Goal: Answer question/provide support

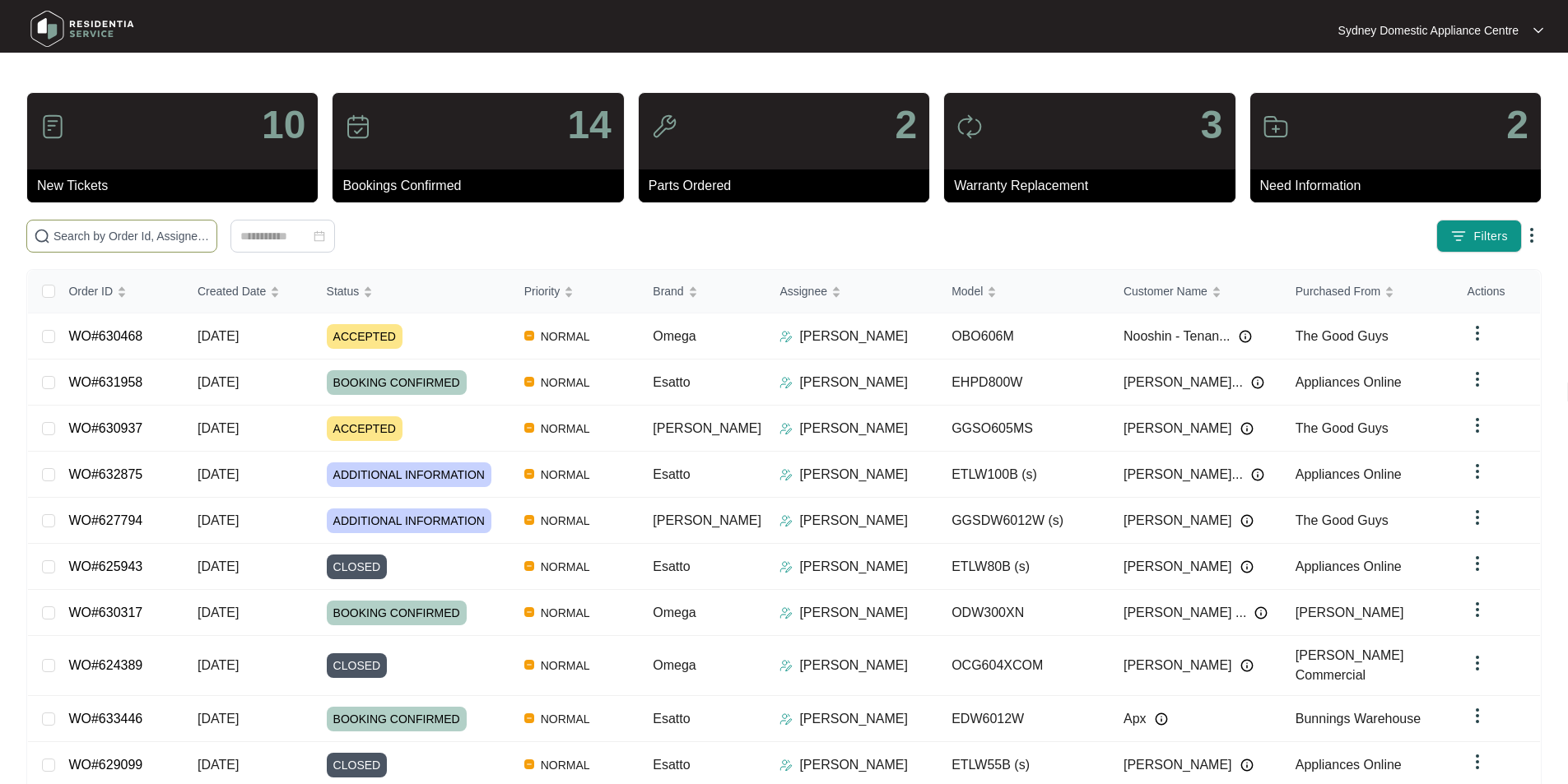
click at [217, 247] on span at bounding box center [122, 236] width 191 height 33
paste input "630468"
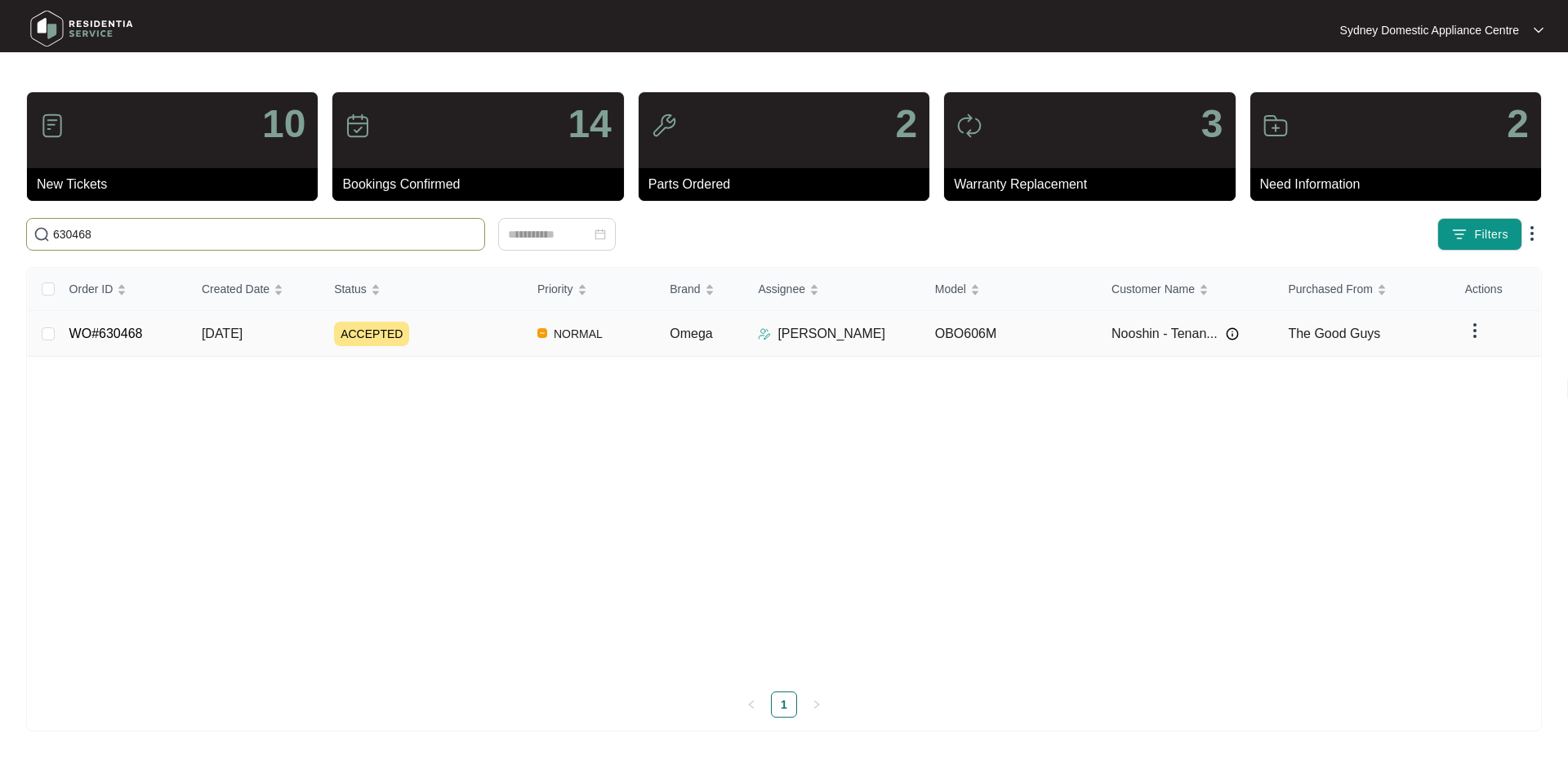
type input "630468"
click at [156, 330] on td "WO#630468" at bounding box center [122, 334] width 132 height 46
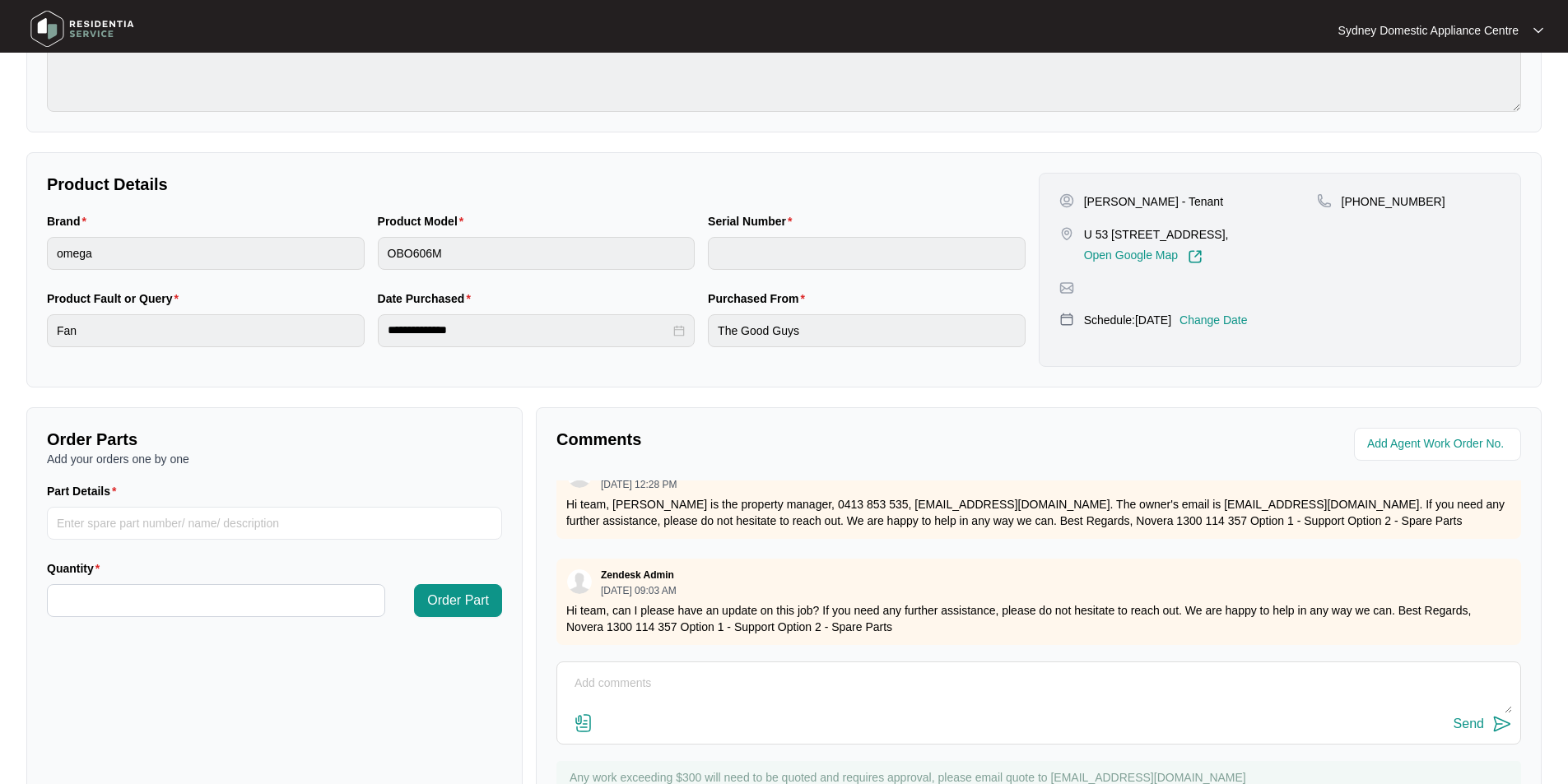
scroll to position [308, 0]
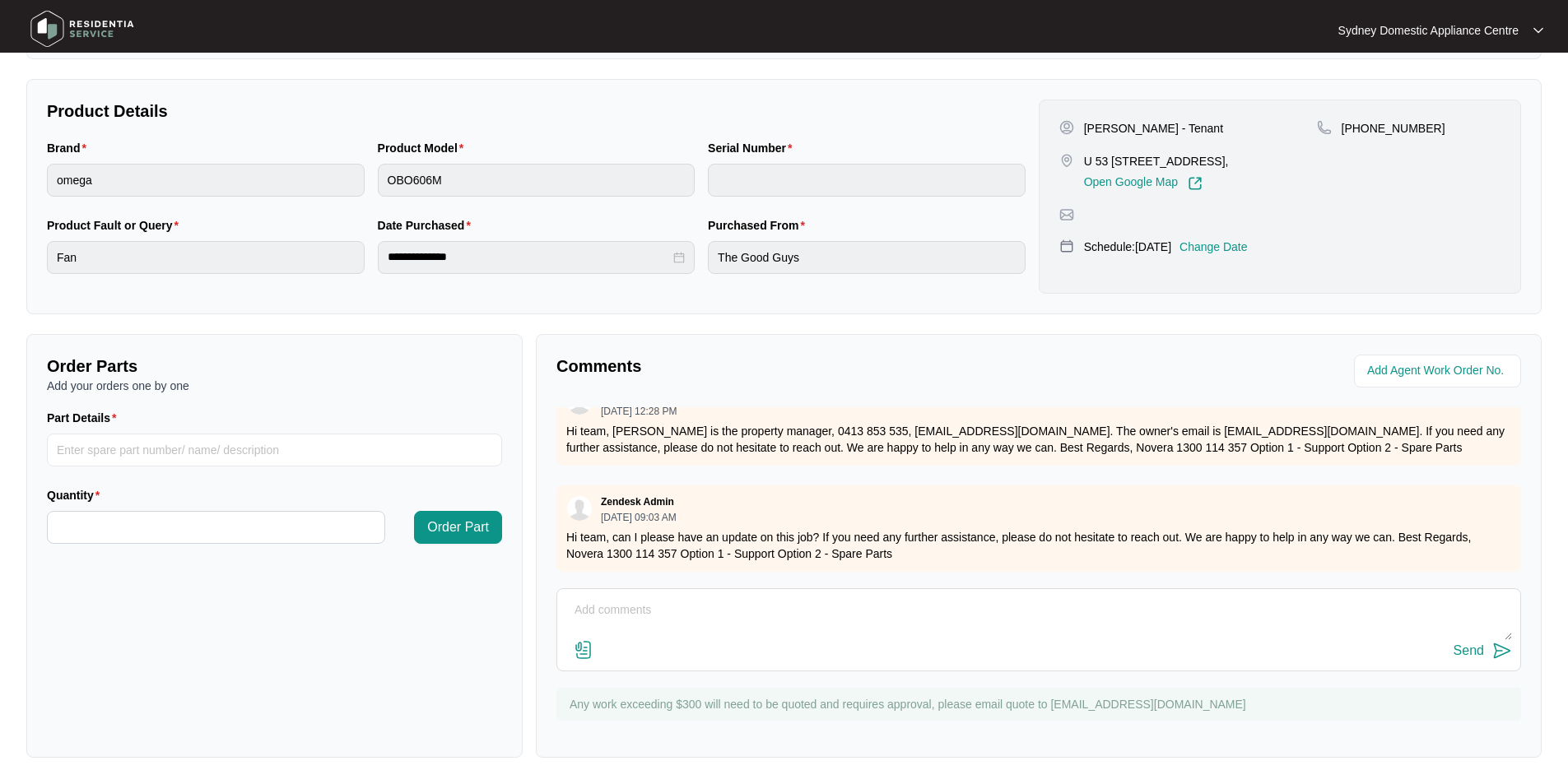
click at [976, 616] on textarea at bounding box center [1039, 619] width 946 height 43
paste textarea "Hi Novera, As requested, our technician attended to the property above on 26/8/…"
type textarea "Hi Novera, As requested, our technician attended to the property above on 26/8/…"
click at [1479, 655] on div "Send" at bounding box center [1469, 651] width 30 height 15
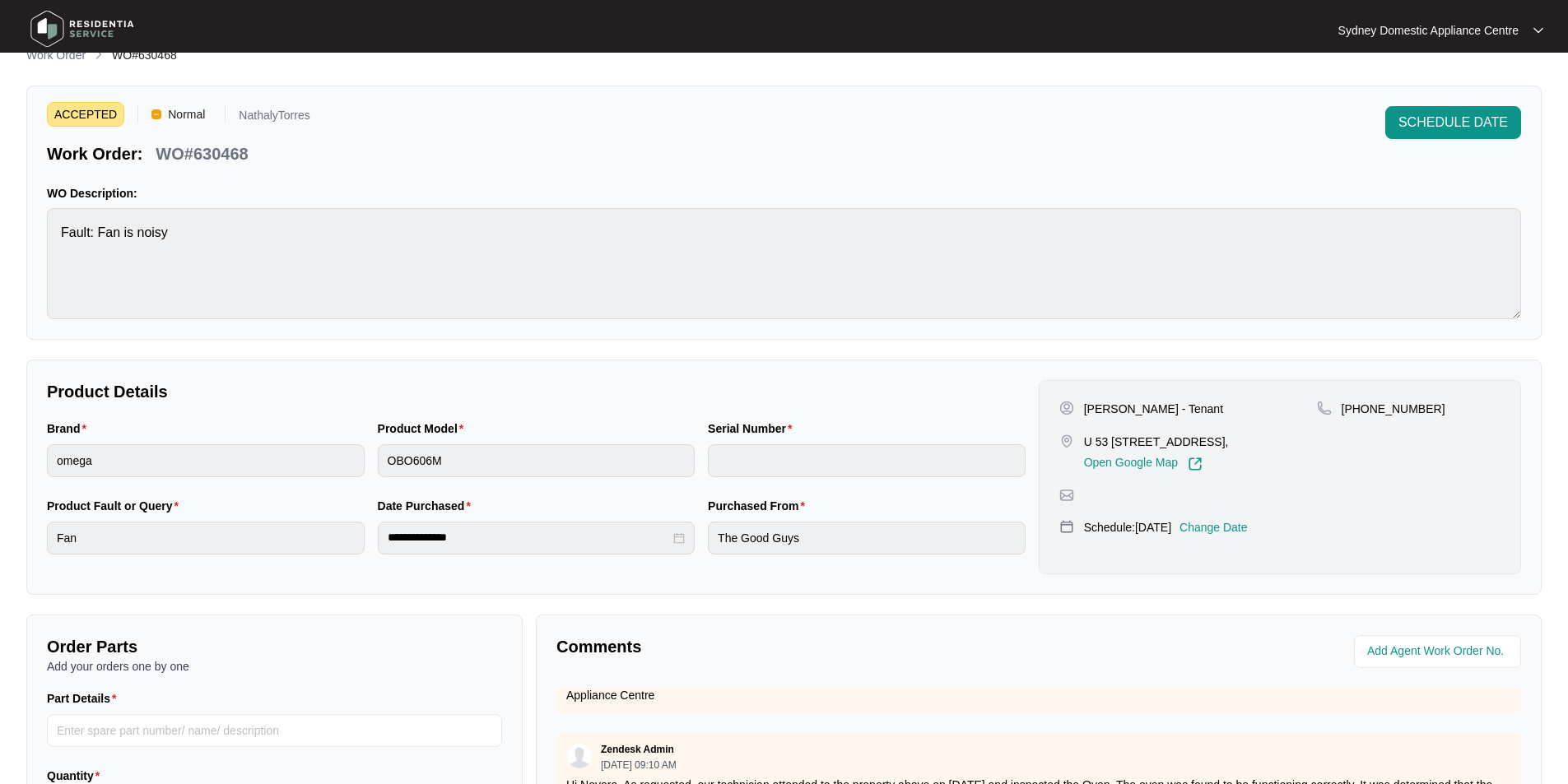
scroll to position [0, 0]
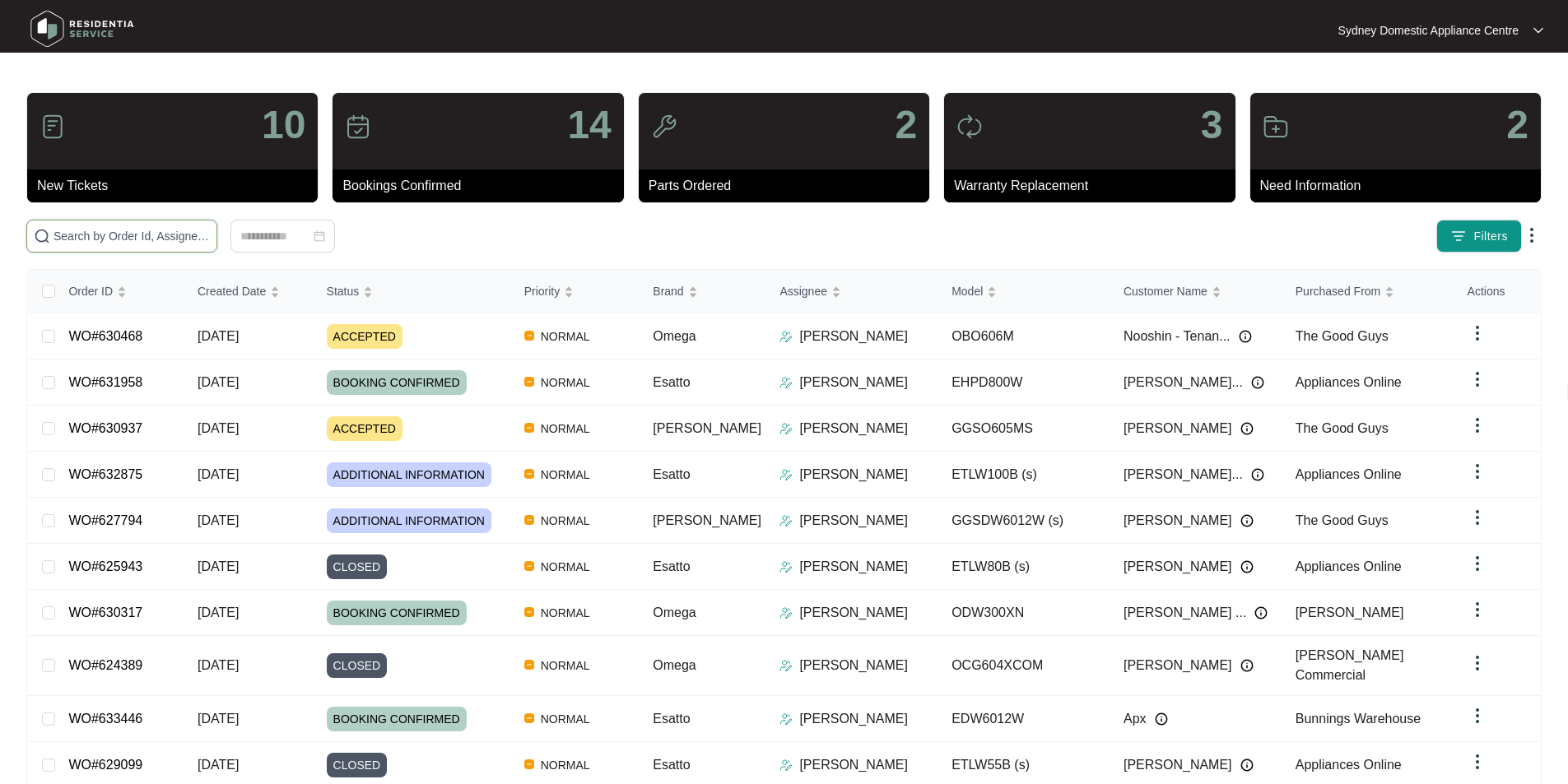
click at [210, 232] on input "text" at bounding box center [132, 235] width 157 height 18
paste input "627794"
type input "627794"
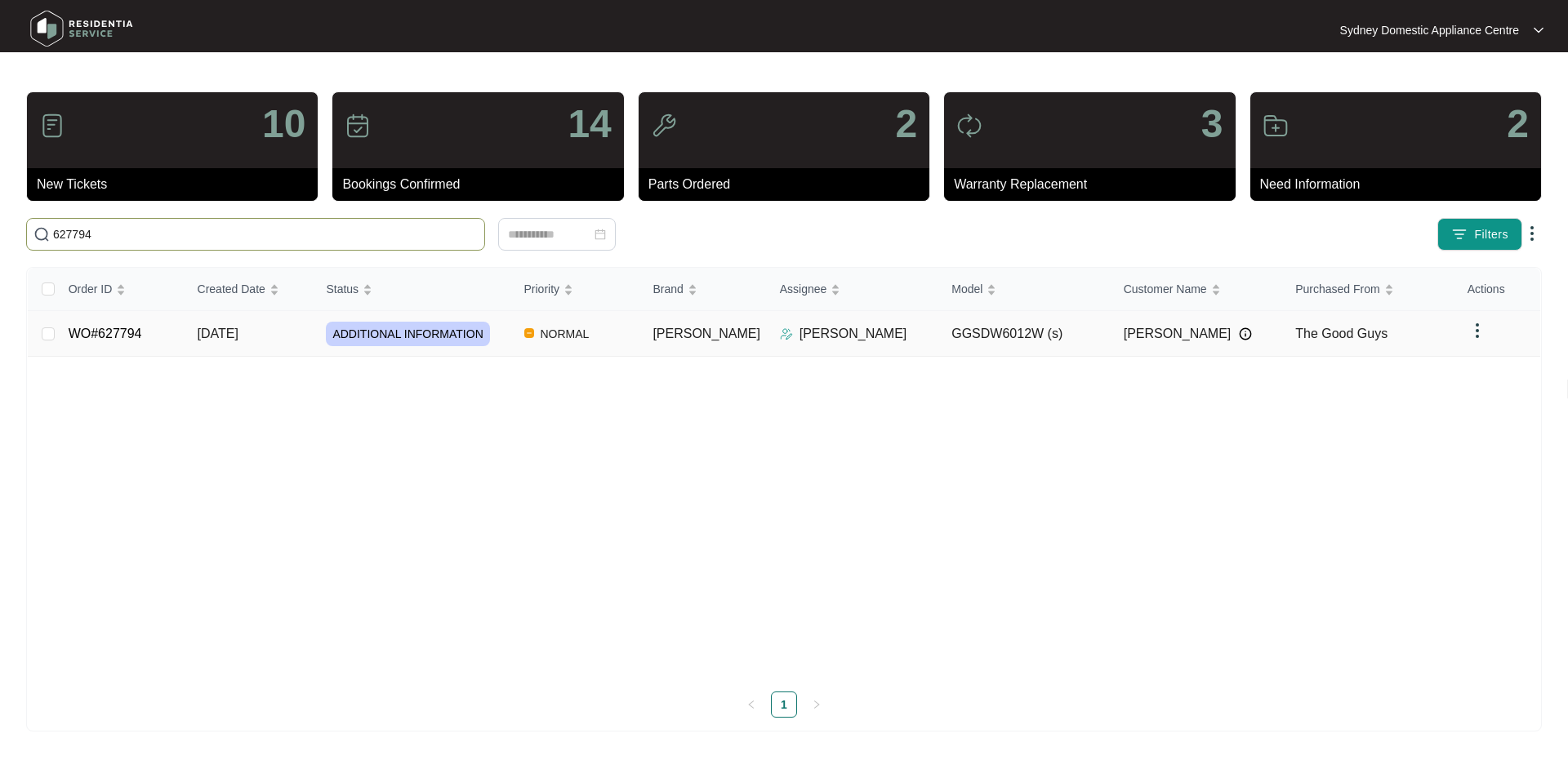
click at [79, 333] on link "WO#627794" at bounding box center [105, 333] width 73 height 14
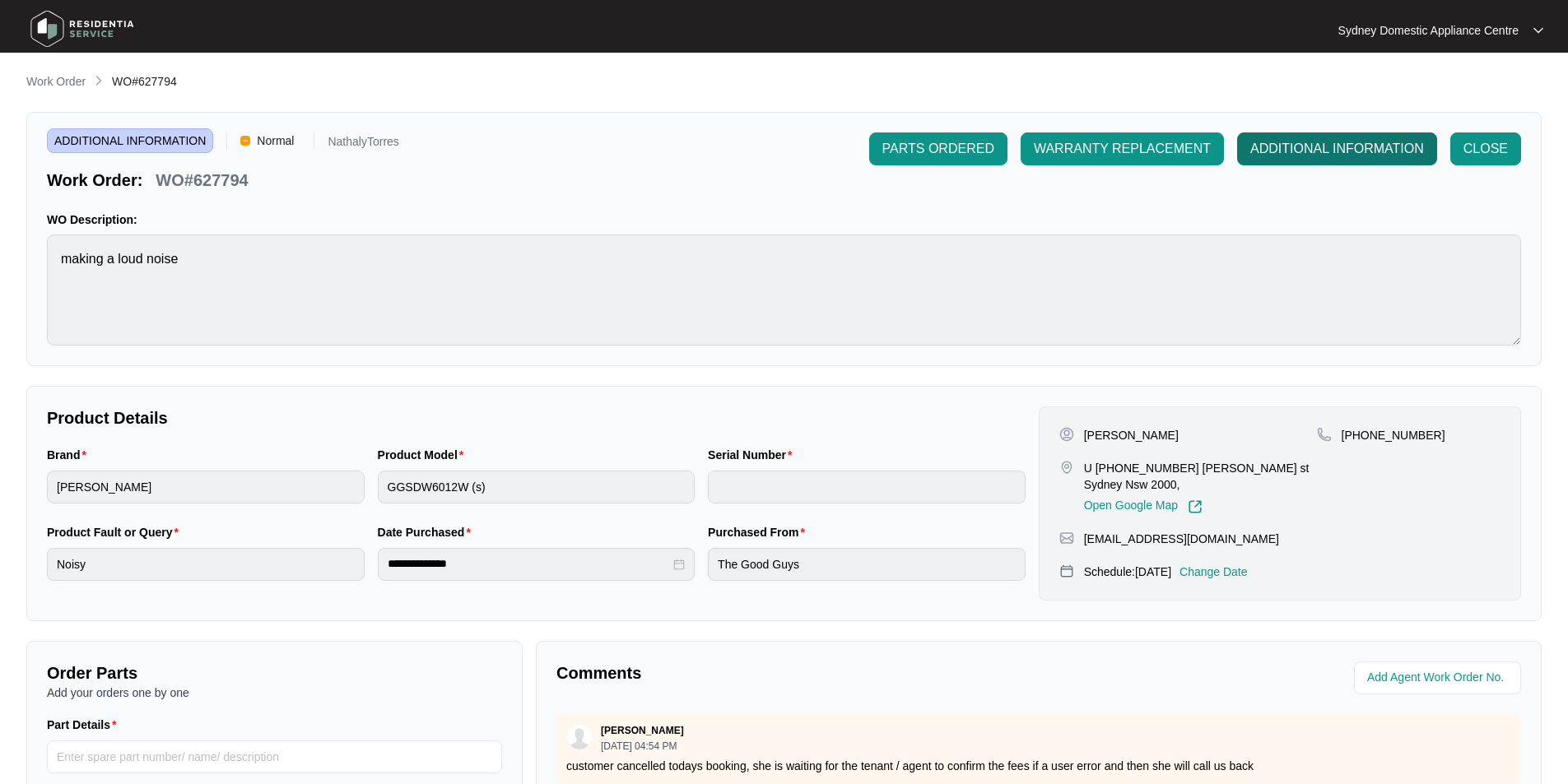
click at [1372, 139] on span "ADDITIONAL INFORMATION" at bounding box center [1337, 148] width 174 height 20
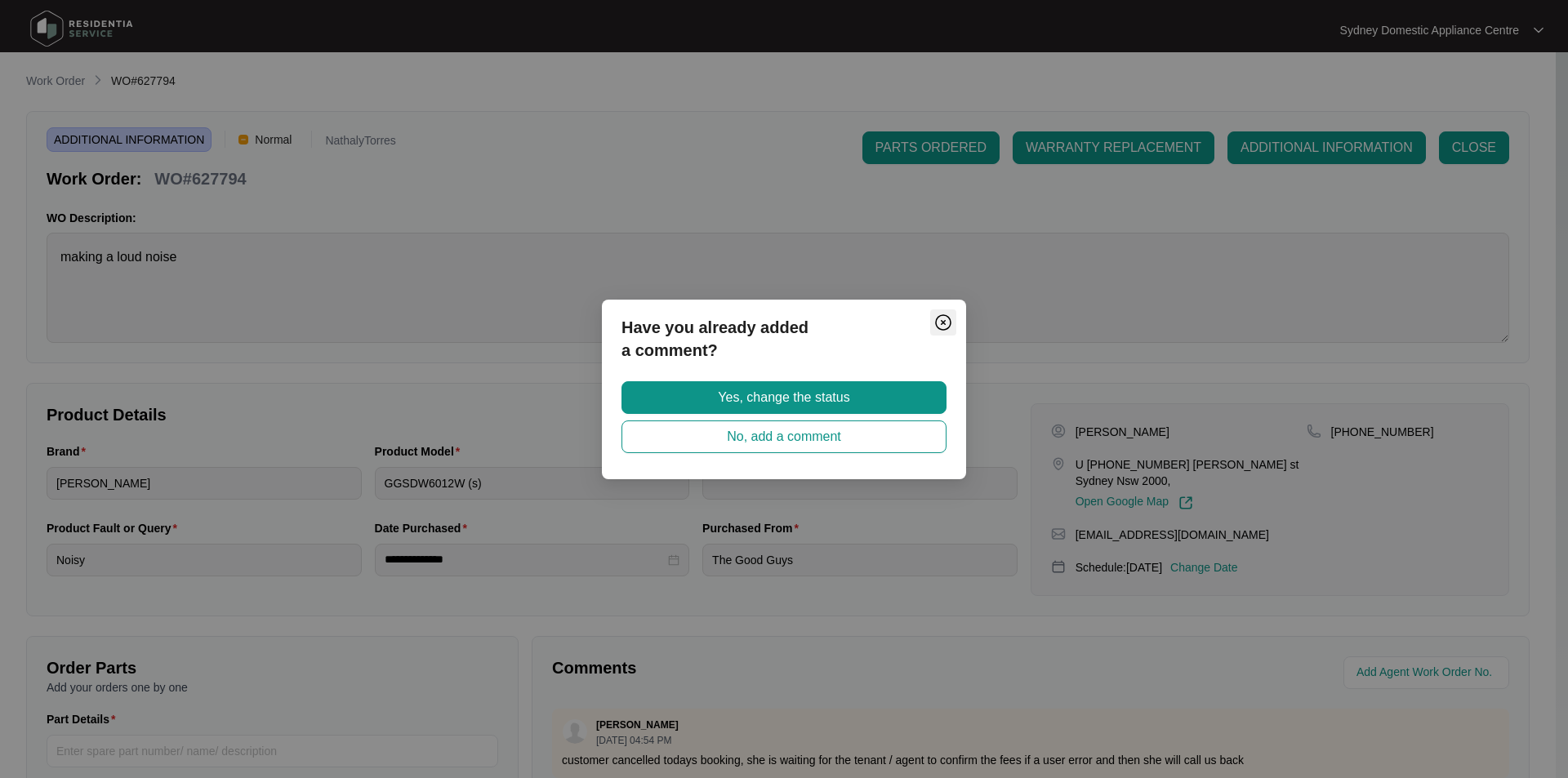
click at [942, 318] on img "Close" at bounding box center [943, 322] width 20 height 20
